Goal: Answer question/provide support

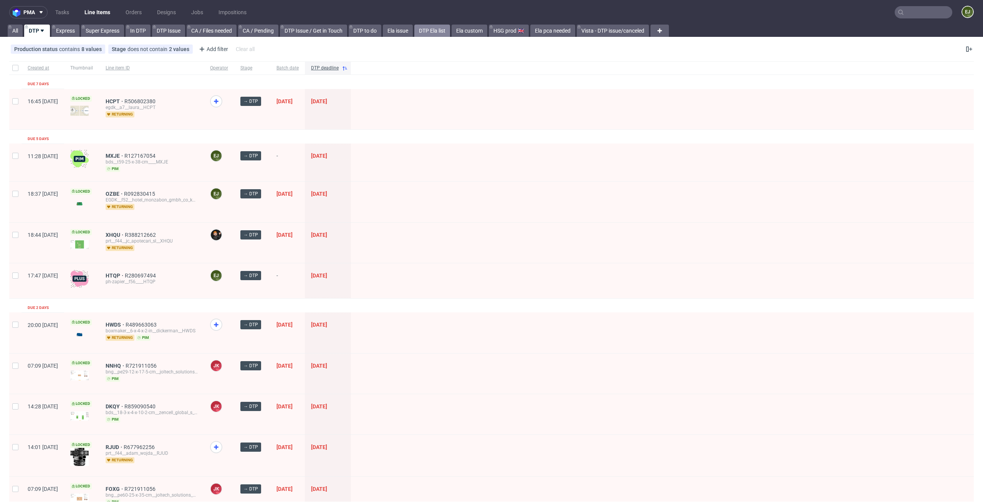
click at [437, 28] on link "DTP Ela list" at bounding box center [432, 31] width 36 height 12
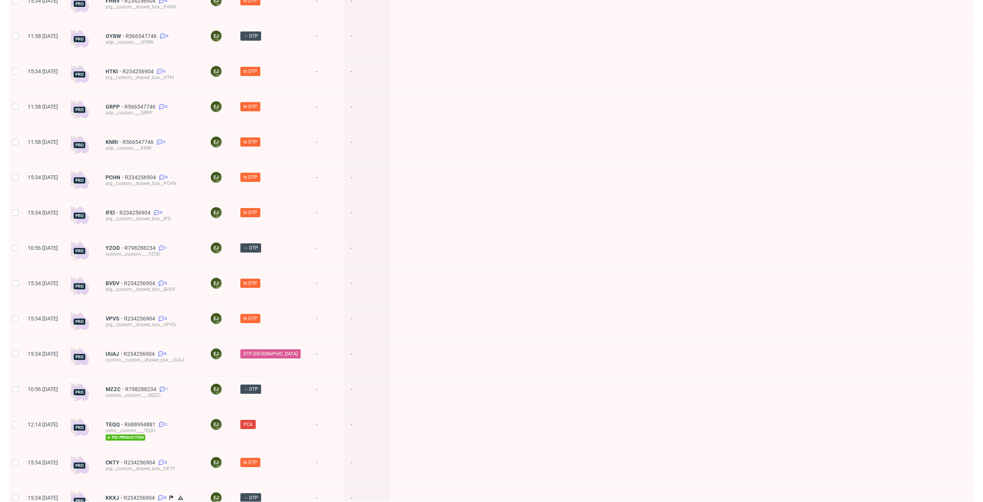
scroll to position [305, 0]
click at [136, 344] on div "UUAJ R234256904 8 custom__custom__drawer_box__UUAJ" at bounding box center [151, 360] width 104 height 35
click at [124, 352] on span "UUAJ" at bounding box center [115, 355] width 18 height 6
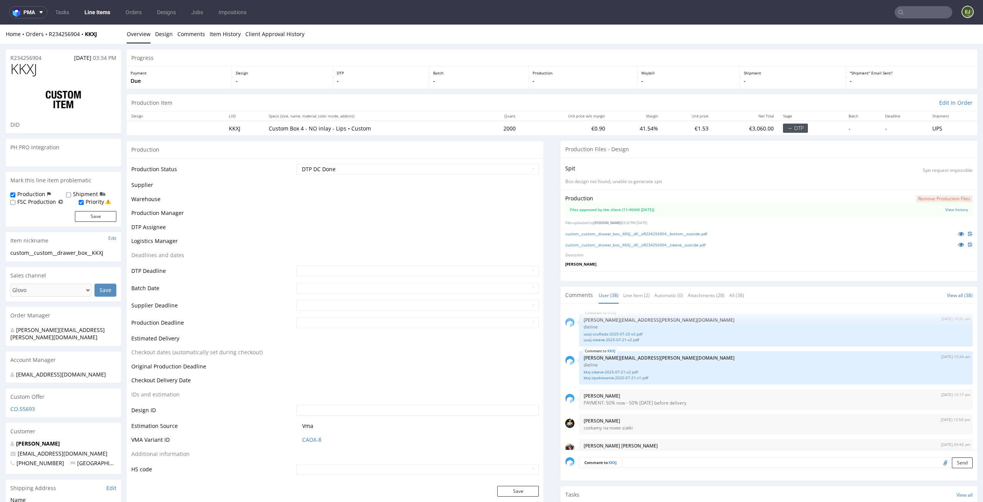
scroll to position [1223, 0]
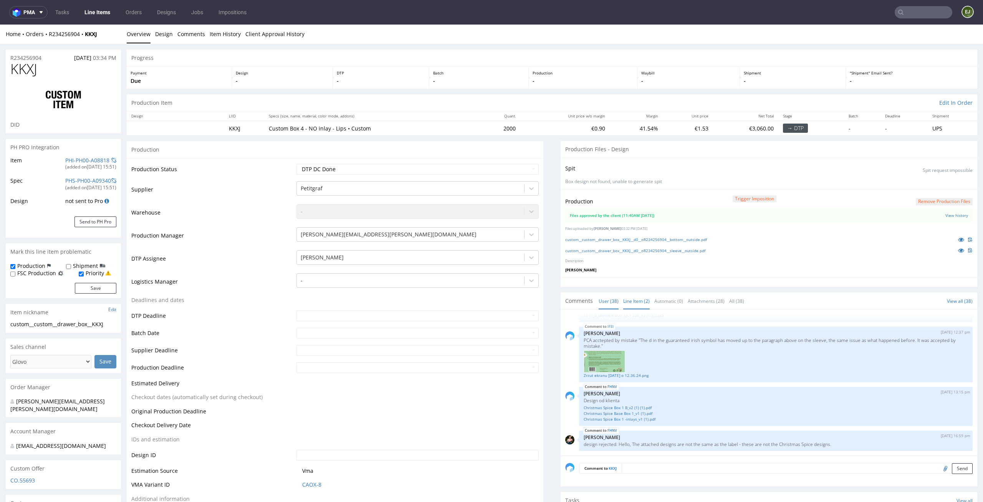
click at [628, 302] on link "Line Item (2)" at bounding box center [636, 301] width 27 height 17
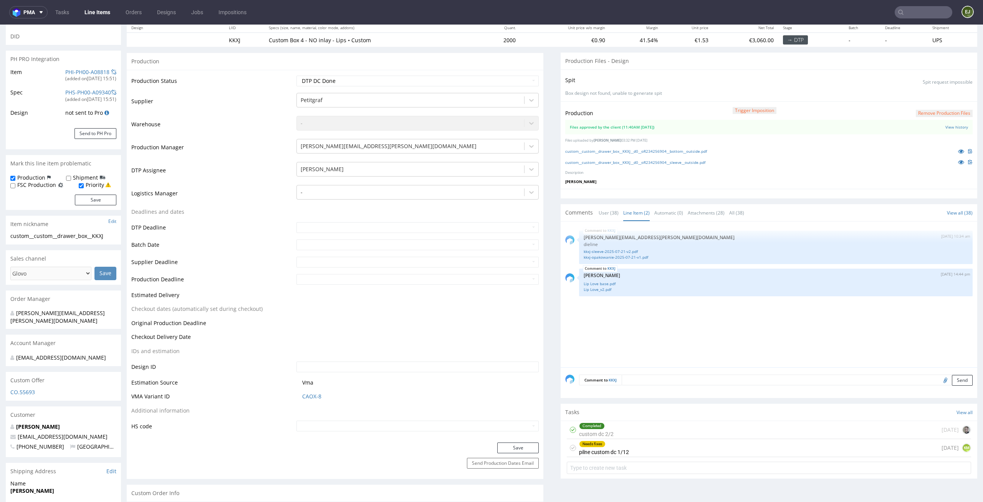
scroll to position [101, 0]
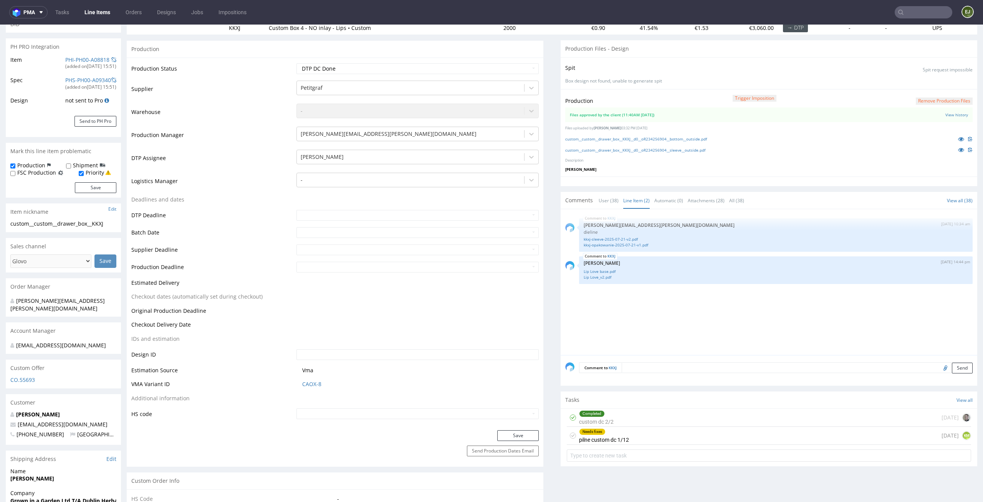
click at [621, 441] on div "Needs fixes pilne custom dc 1/12" at bounding box center [604, 436] width 50 height 18
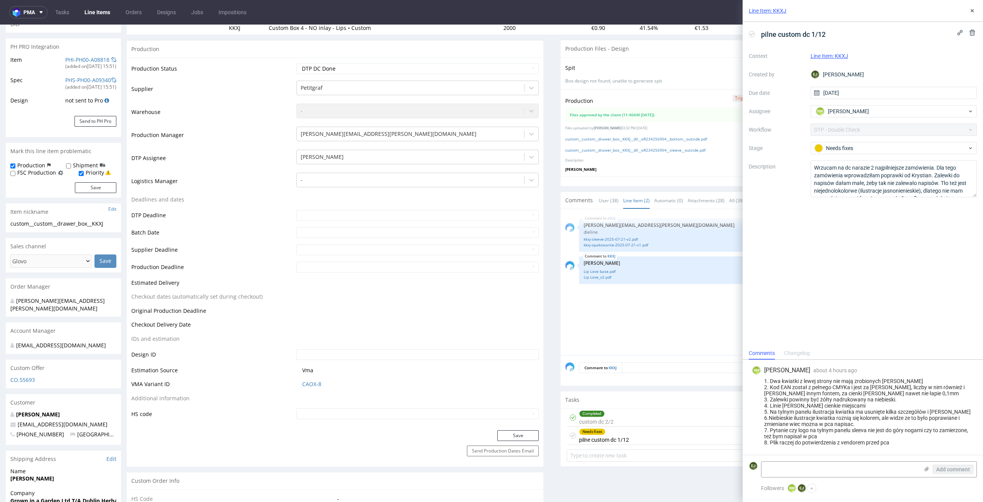
click at [616, 101] on div "Production Trigger Imposition Remove production files" at bounding box center [769, 101] width 408 height 14
click at [648, 138] on link "custom__custom__drawer_box__KKXJ__d0__oR234256904__bottom__outside.pdf" at bounding box center [636, 138] width 142 height 5
click at [642, 149] on link "custom__custom__drawer_box__KKXJ__d0__oR234256904__sleeve__outside.pdf" at bounding box center [635, 149] width 140 height 5
click at [655, 75] on div "Spit Spit request impossible Box design not found, unable to generate spit" at bounding box center [769, 73] width 417 height 32
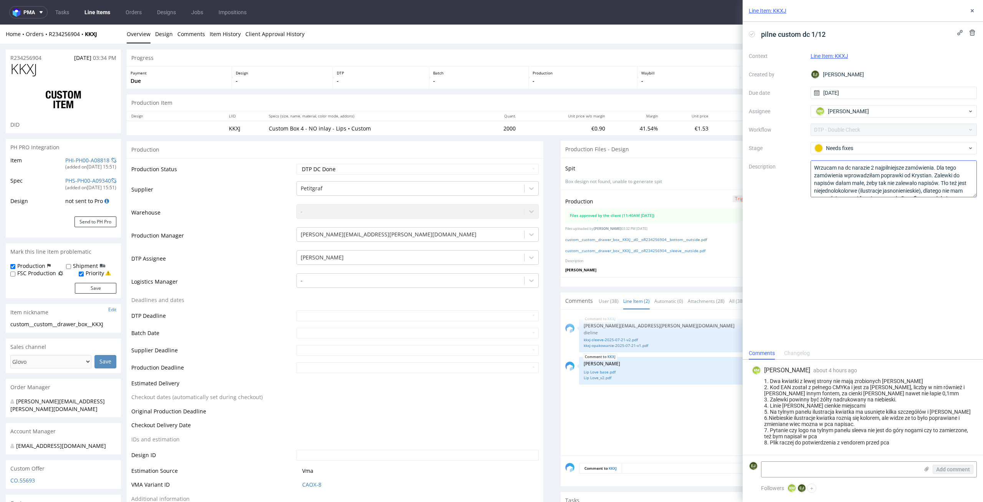
scroll to position [24, 0]
click at [629, 70] on div "Production -" at bounding box center [583, 77] width 109 height 22
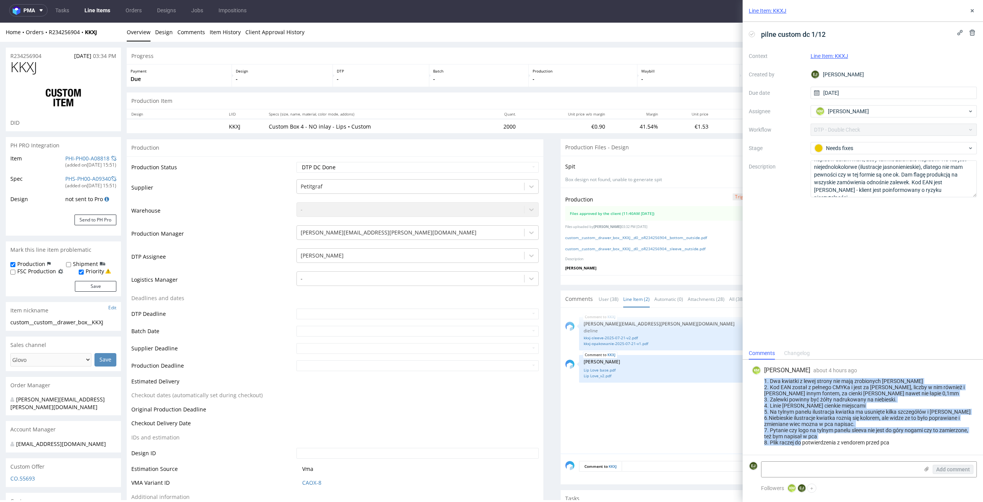
drag, startPoint x: 897, startPoint y: 441, endPoint x: 755, endPoint y: 379, distance: 155.3
click at [755, 379] on div "1. Dwa kwiatki z lewej strony nie mają zrobionych spadów 2. Kod EAN został z pe…" at bounding box center [863, 412] width 222 height 68
copy div "1. Dwa kwiatki z lewej strony nie mają zrobionych spadów 2. Kod EAN został z pe…"
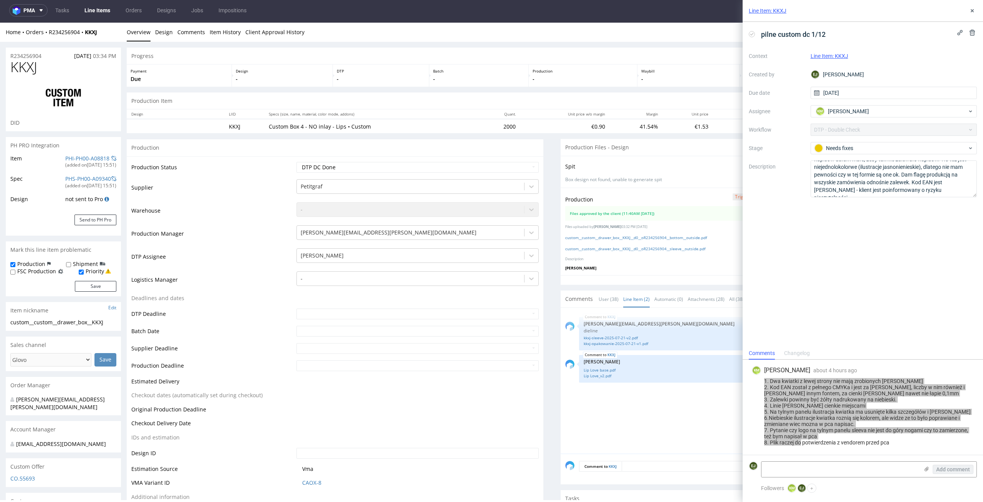
click at [680, 177] on p "Box design not found, unable to generate spit" at bounding box center [769, 180] width 408 height 7
click at [658, 240] on link "custom__custom__drawer_box__KKXJ__d0__oR234256904__bottom__outside.pdf" at bounding box center [636, 237] width 142 height 5
click at [654, 248] on link "custom__custom__drawer_box__KKXJ__d0__oR234256904__sleeve__outside.pdf" at bounding box center [635, 248] width 140 height 5
click at [545, 96] on div "Production Item Edit In Order" at bounding box center [552, 101] width 851 height 17
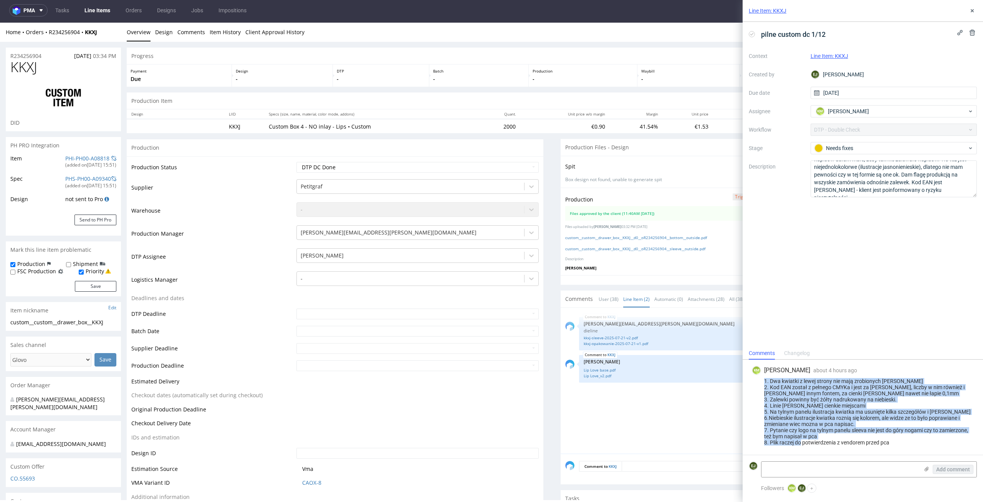
click at [802, 285] on div "pilne custom dc 1/12 Context Line Item: KKXJ Created by EJ Elżbieta Jelińska Du…" at bounding box center [863, 184] width 240 height 325
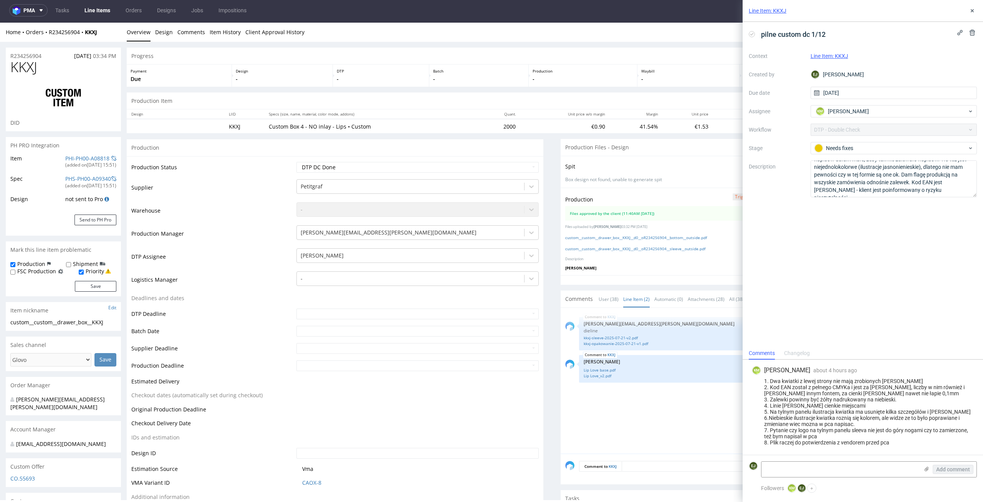
click at [615, 150] on div "Production Files - Design" at bounding box center [769, 147] width 417 height 17
click at [561, 59] on div "Progress" at bounding box center [552, 56] width 851 height 17
click at [866, 428] on div "1. Dwa kwiatki z lewej strony nie mają zrobionych spadów 2. Kod EAN został z pe…" at bounding box center [863, 412] width 222 height 68
click at [567, 99] on div "Production Item Edit In Order" at bounding box center [552, 101] width 851 height 17
click at [599, 405] on div "KKXJ 22nd Jul 25 | 10:34 am maciej.sikora@packhelp.com dieline kkxj-sleeve-2025…" at bounding box center [771, 383] width 412 height 141
